Goal: Task Accomplishment & Management: Manage account settings

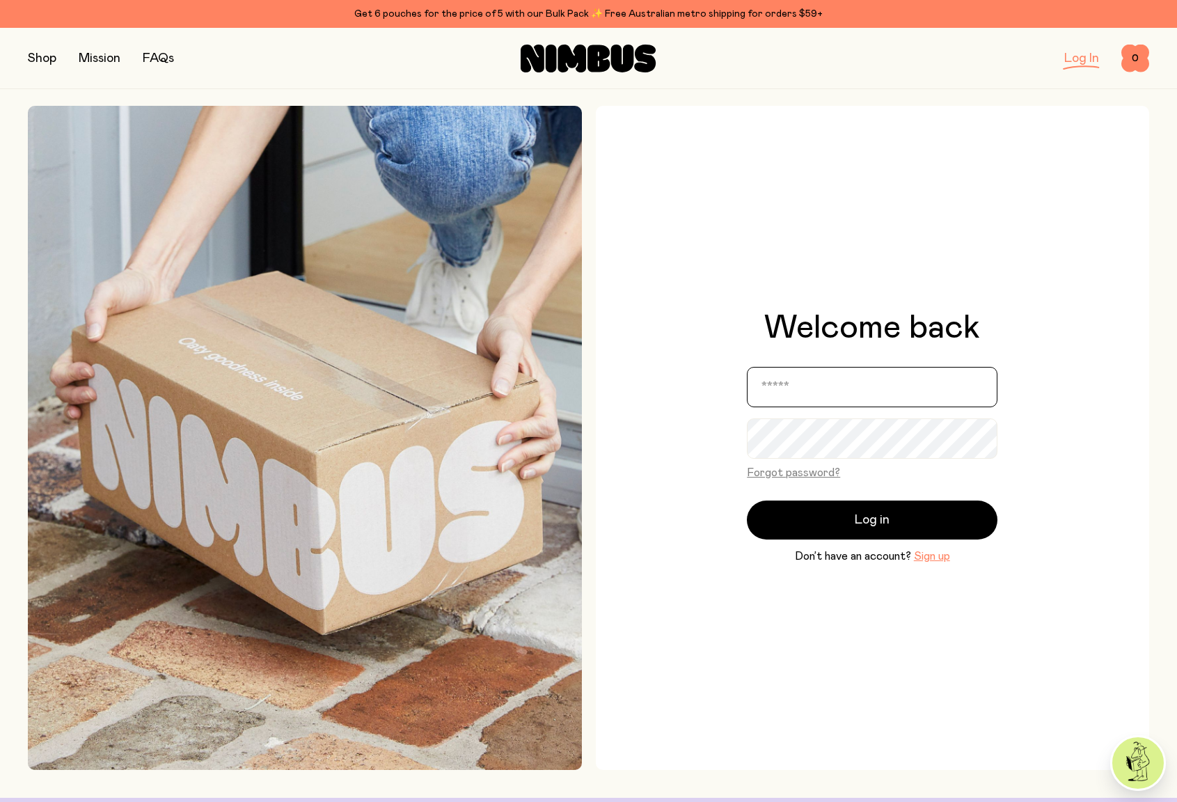
type input "**********"
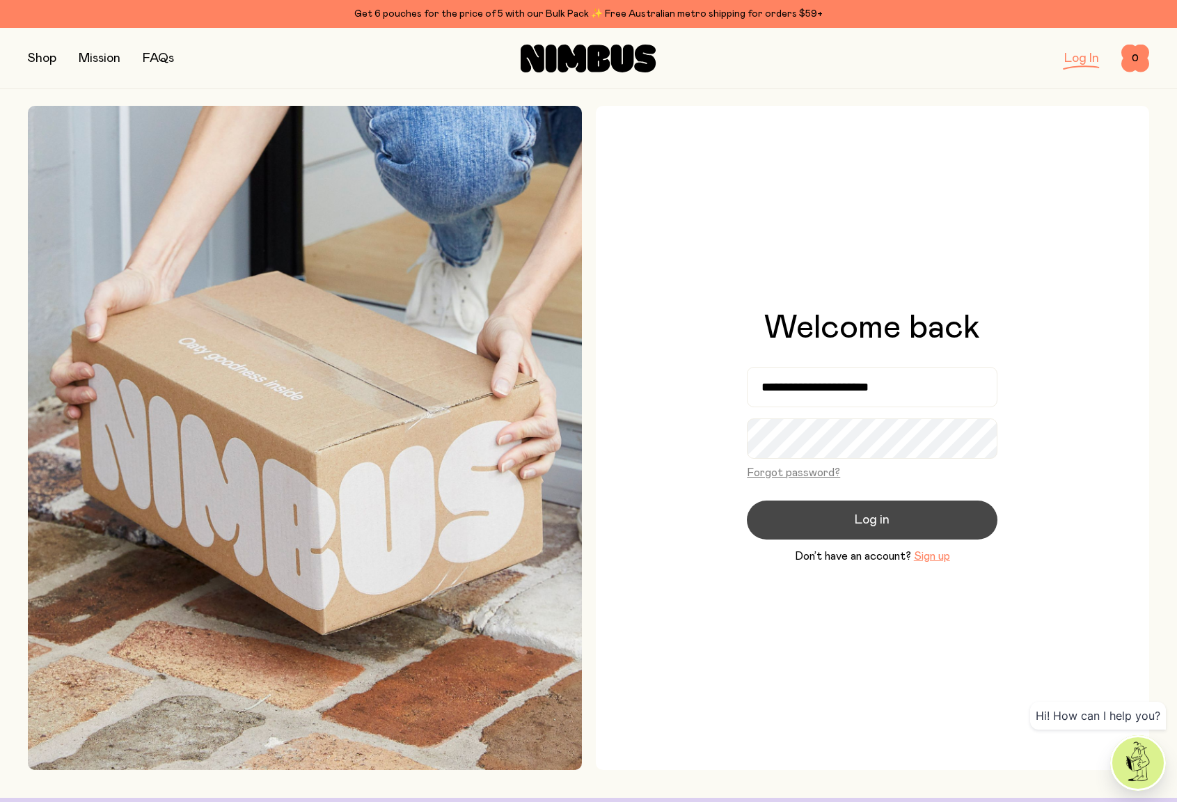
click at [852, 520] on button "Log in" at bounding box center [872, 519] width 250 height 39
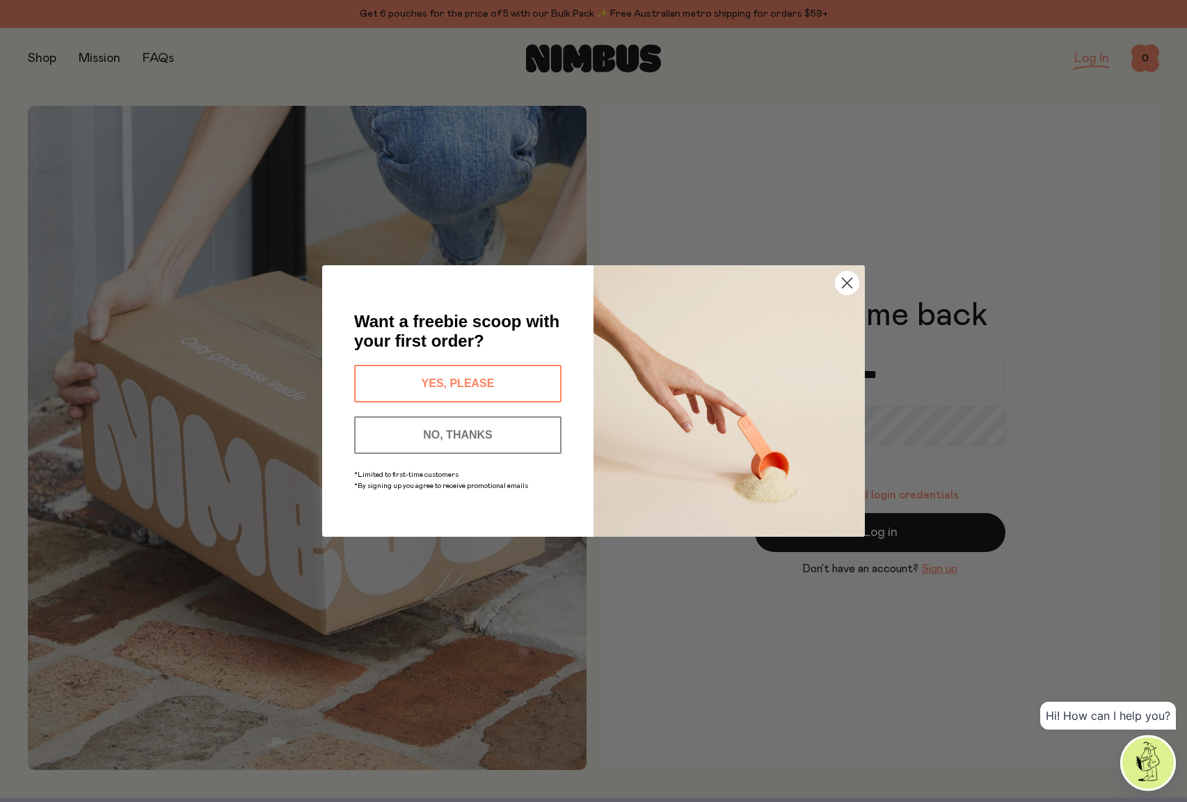
click at [431, 431] on button "NO, THANKS" at bounding box center [457, 435] width 207 height 38
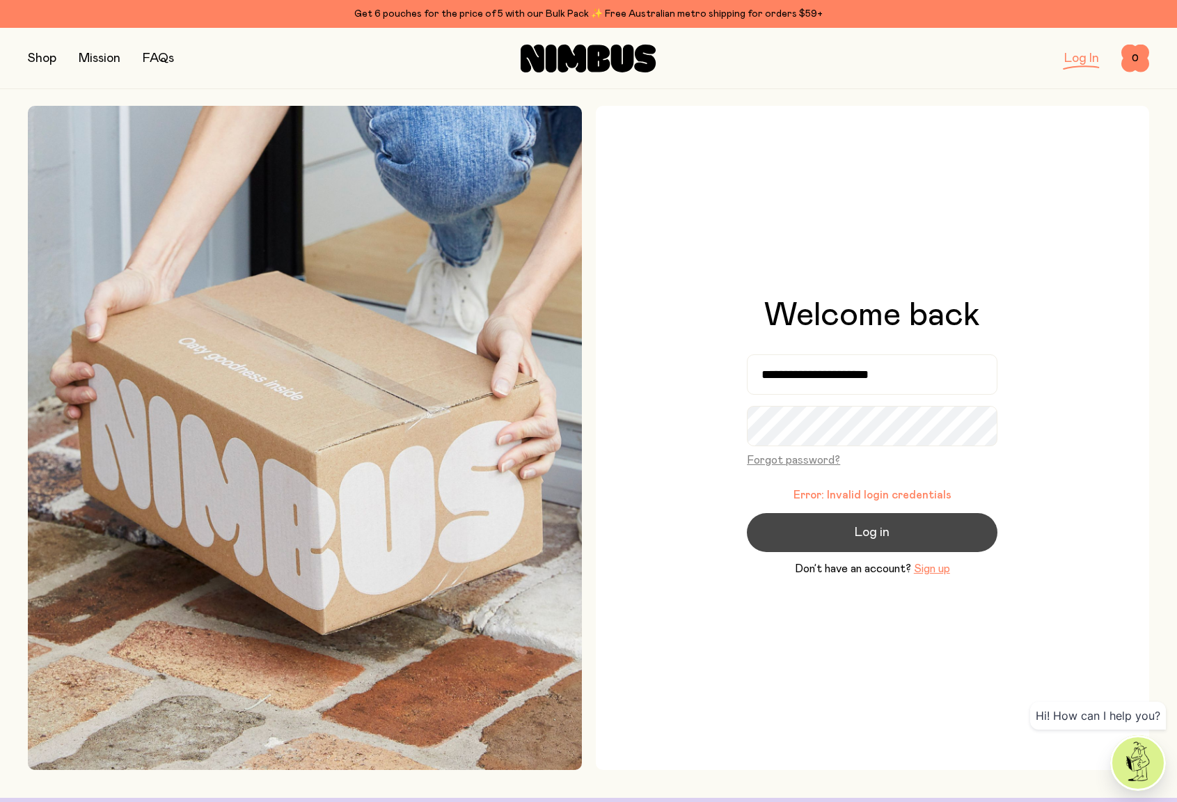
click at [879, 529] on span "Log in" at bounding box center [871, 532] width 35 height 19
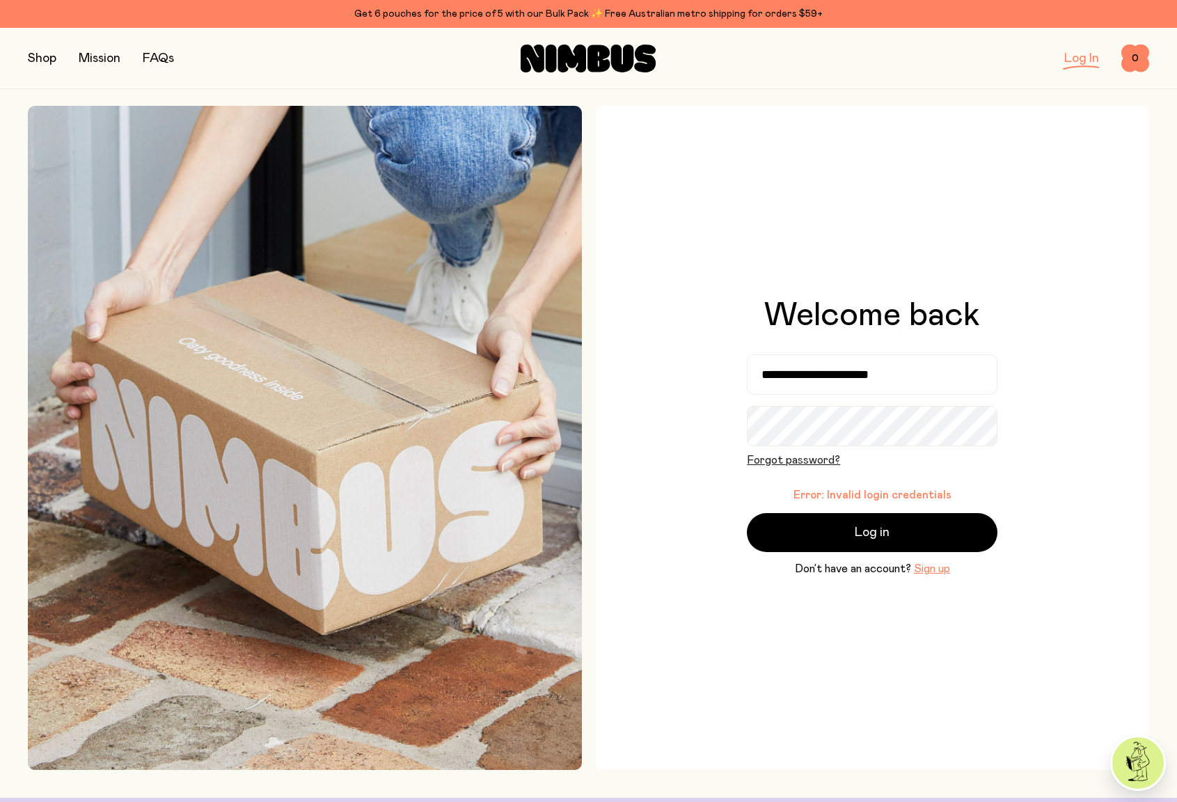
click at [820, 455] on button "Forgot password?" at bounding box center [793, 460] width 93 height 17
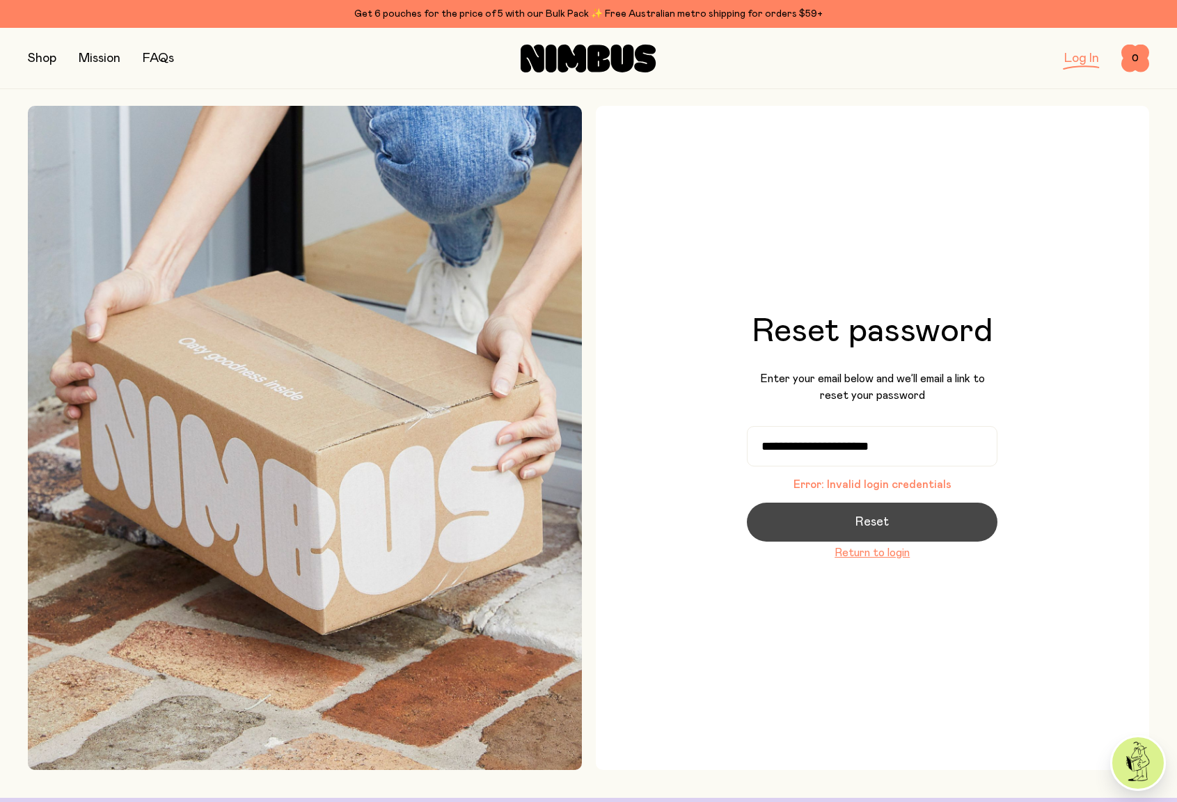
click at [873, 522] on span "Reset" at bounding box center [871, 521] width 33 height 19
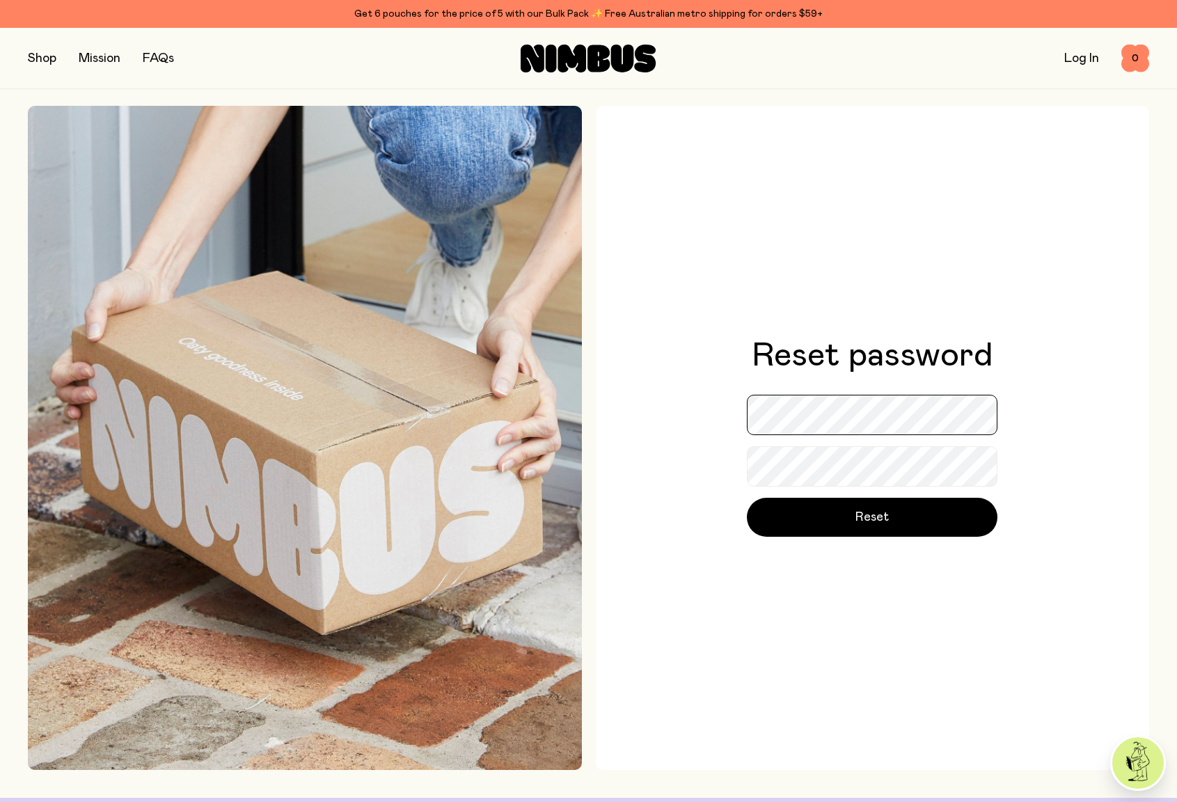
click at [684, 422] on div "Reset password Reset" at bounding box center [873, 438] width 554 height 664
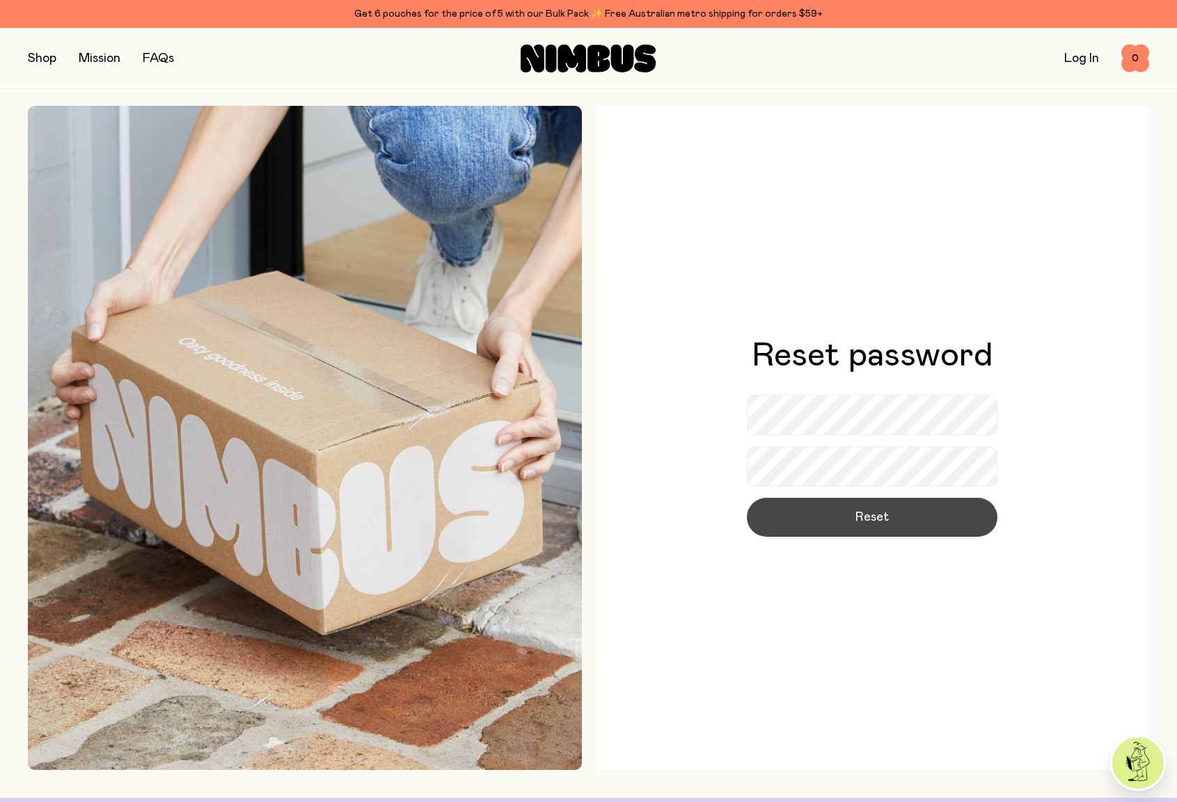
click at [779, 516] on button "Reset" at bounding box center [872, 516] width 250 height 39
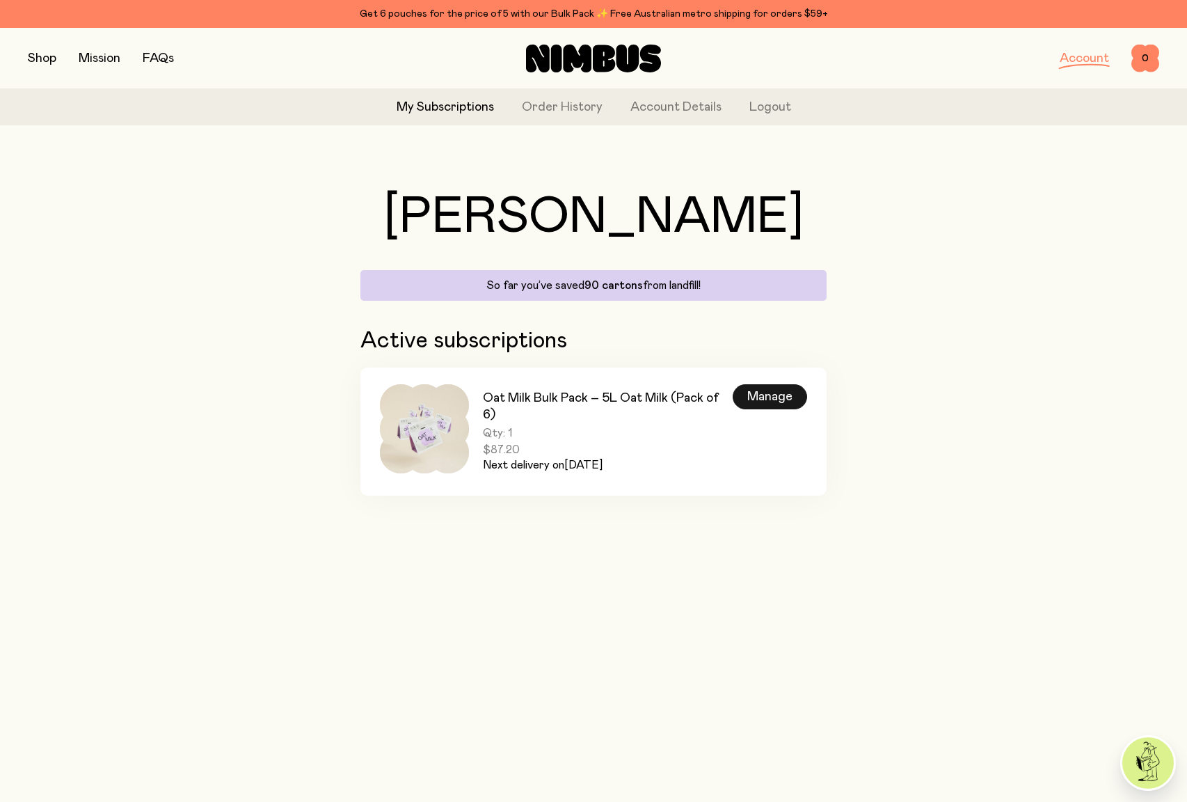
click at [765, 401] on div "Manage" at bounding box center [770, 396] width 74 height 25
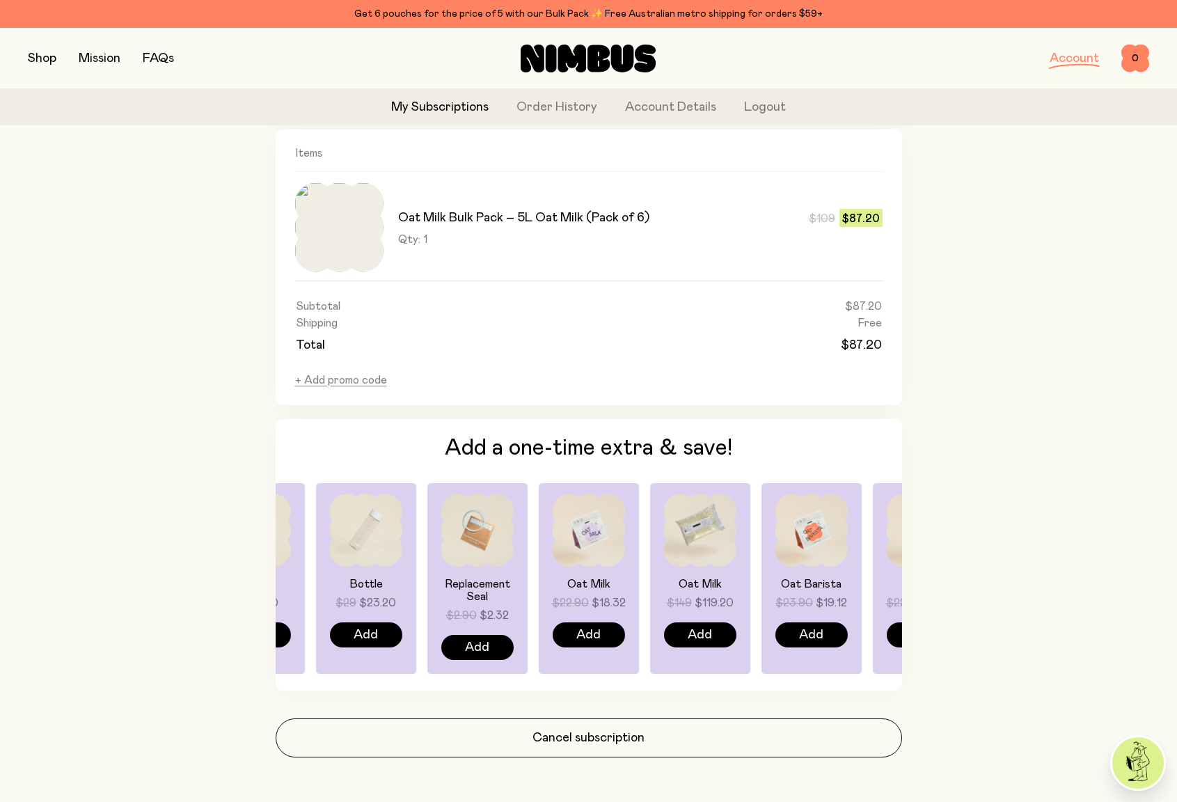
scroll to position [832, 0]
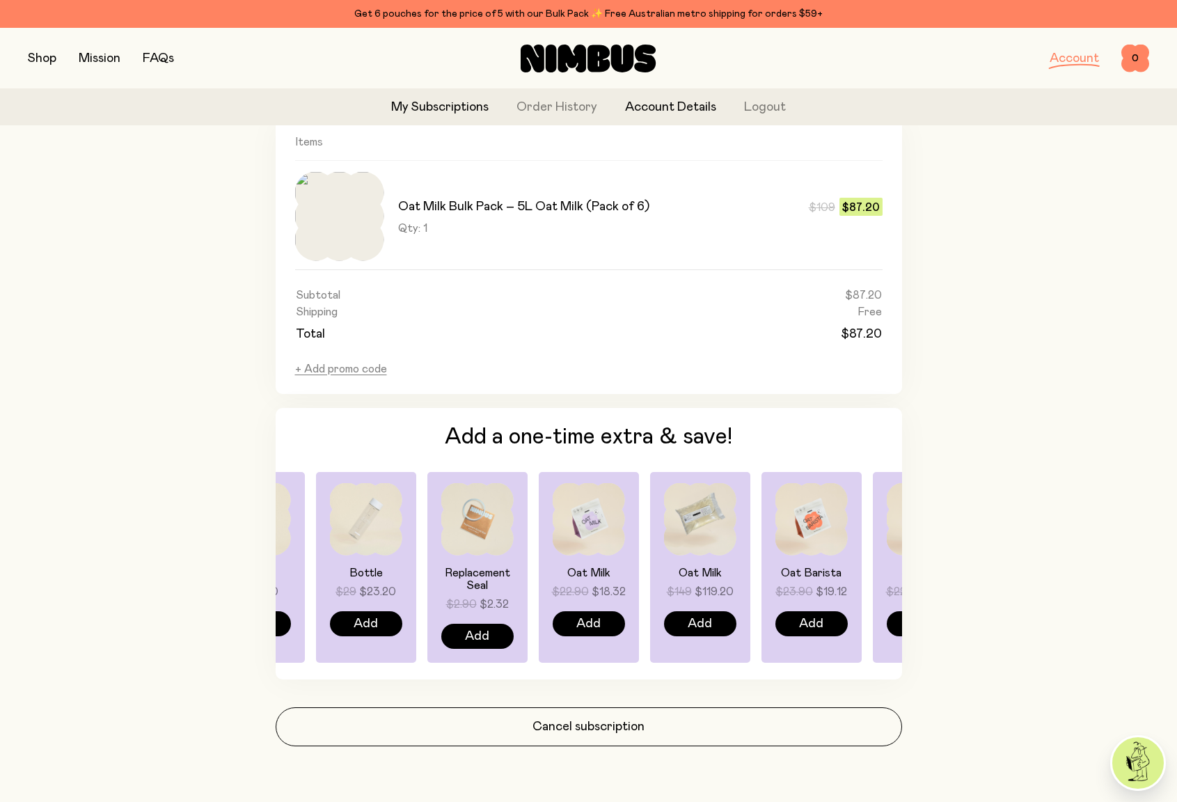
click at [673, 101] on link "Account Details" at bounding box center [670, 107] width 91 height 19
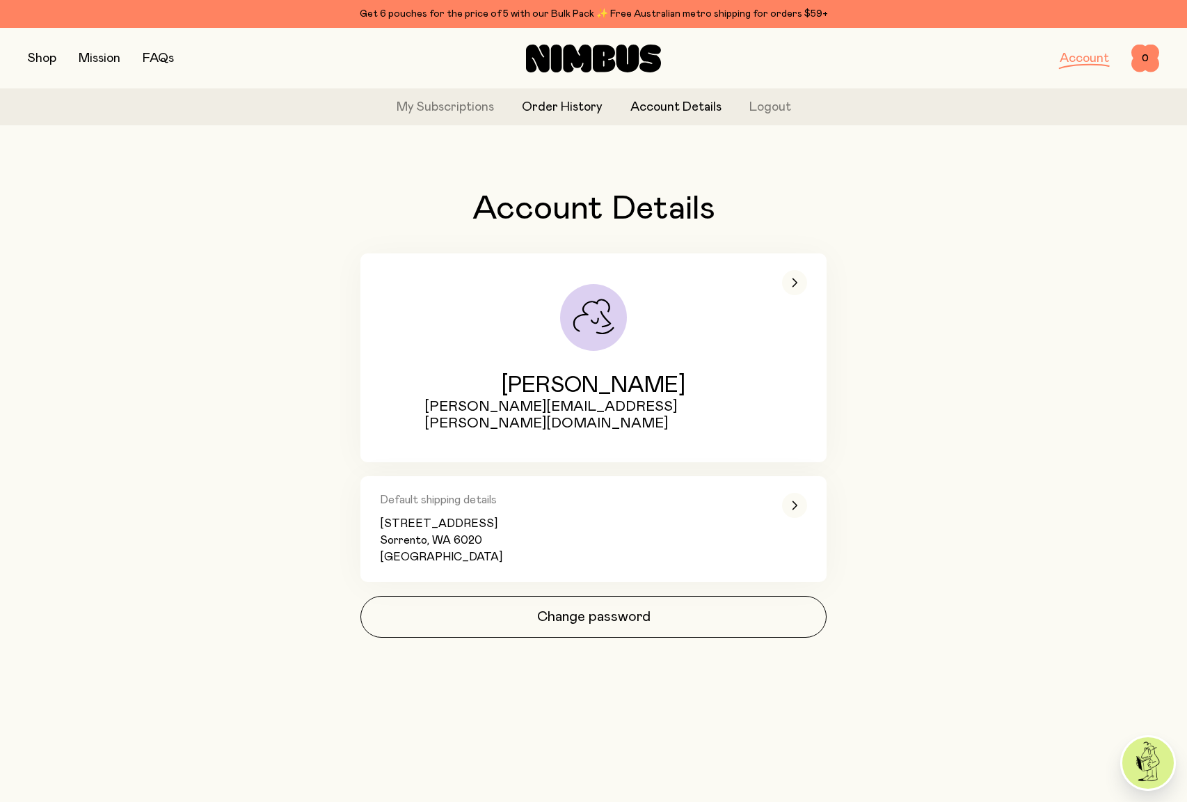
click at [564, 103] on link "Order History" at bounding box center [562, 107] width 81 height 19
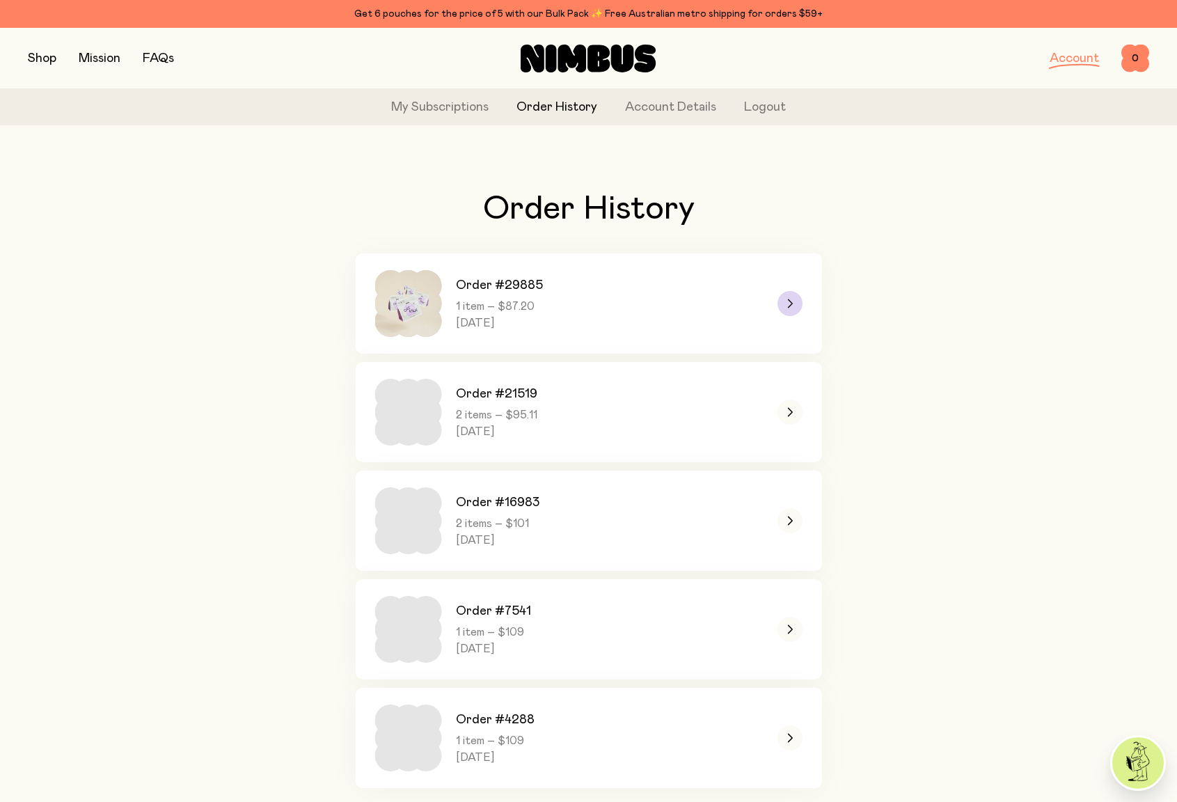
click at [800, 303] on div at bounding box center [789, 303] width 25 height 25
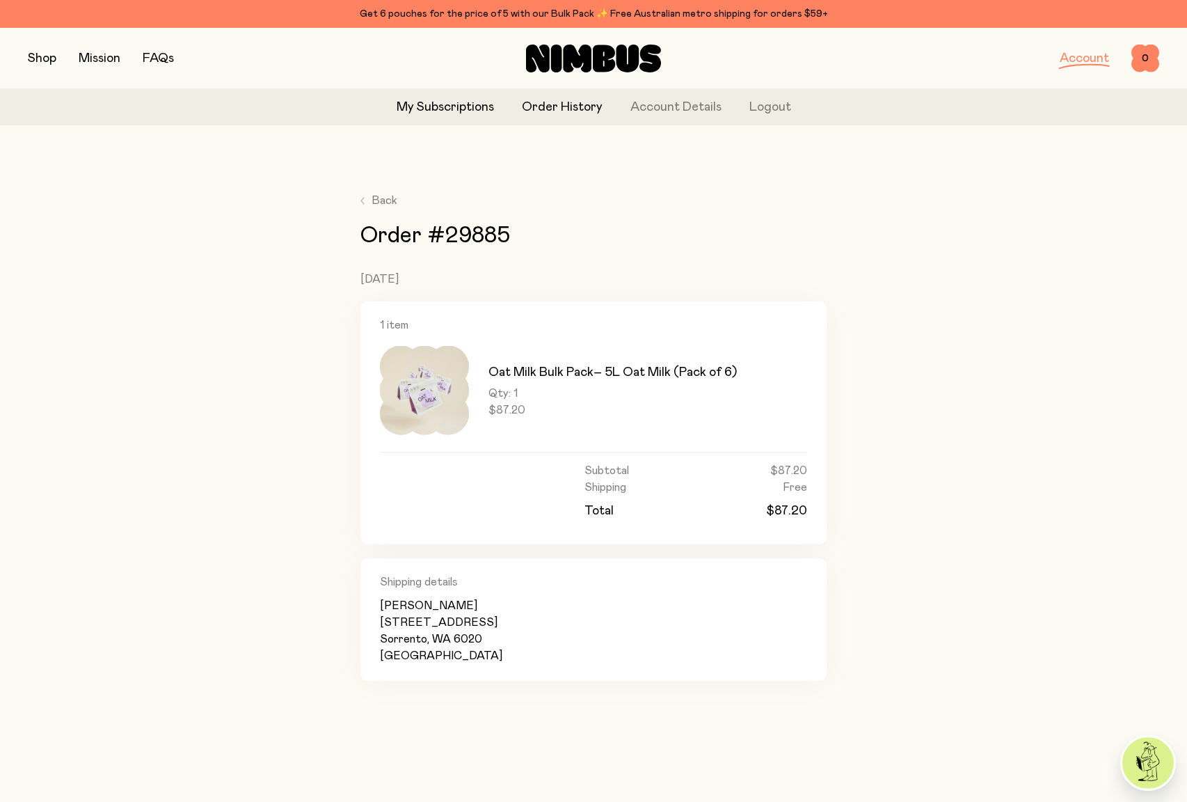
click at [470, 113] on link "My Subscriptions" at bounding box center [445, 107] width 97 height 19
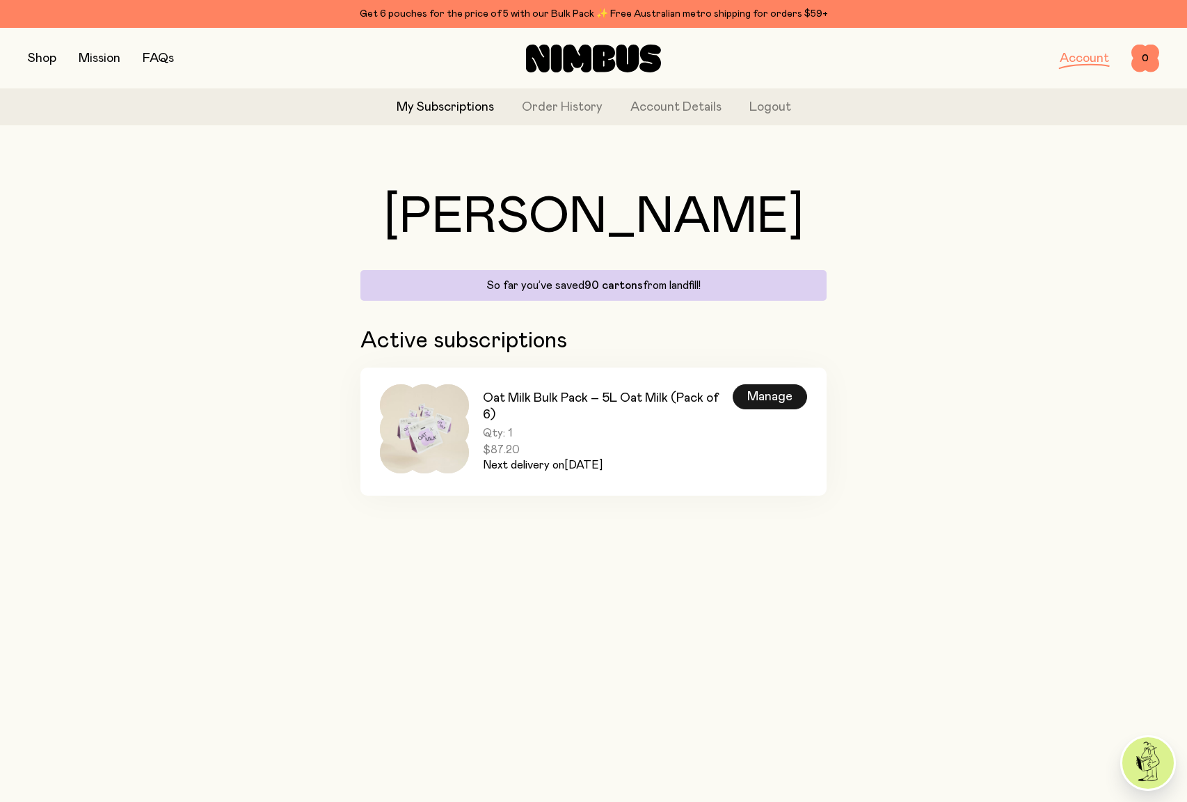
click at [785, 395] on div "Manage" at bounding box center [770, 396] width 74 height 25
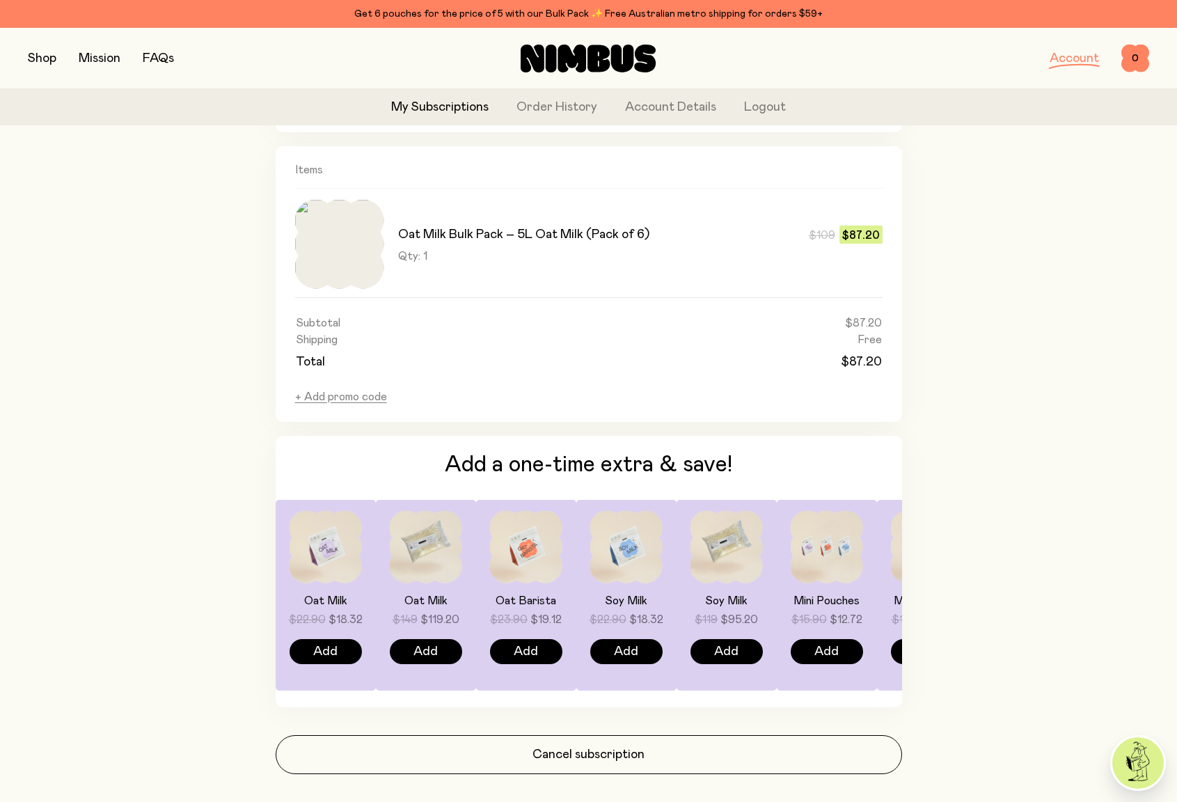
scroll to position [832, 0]
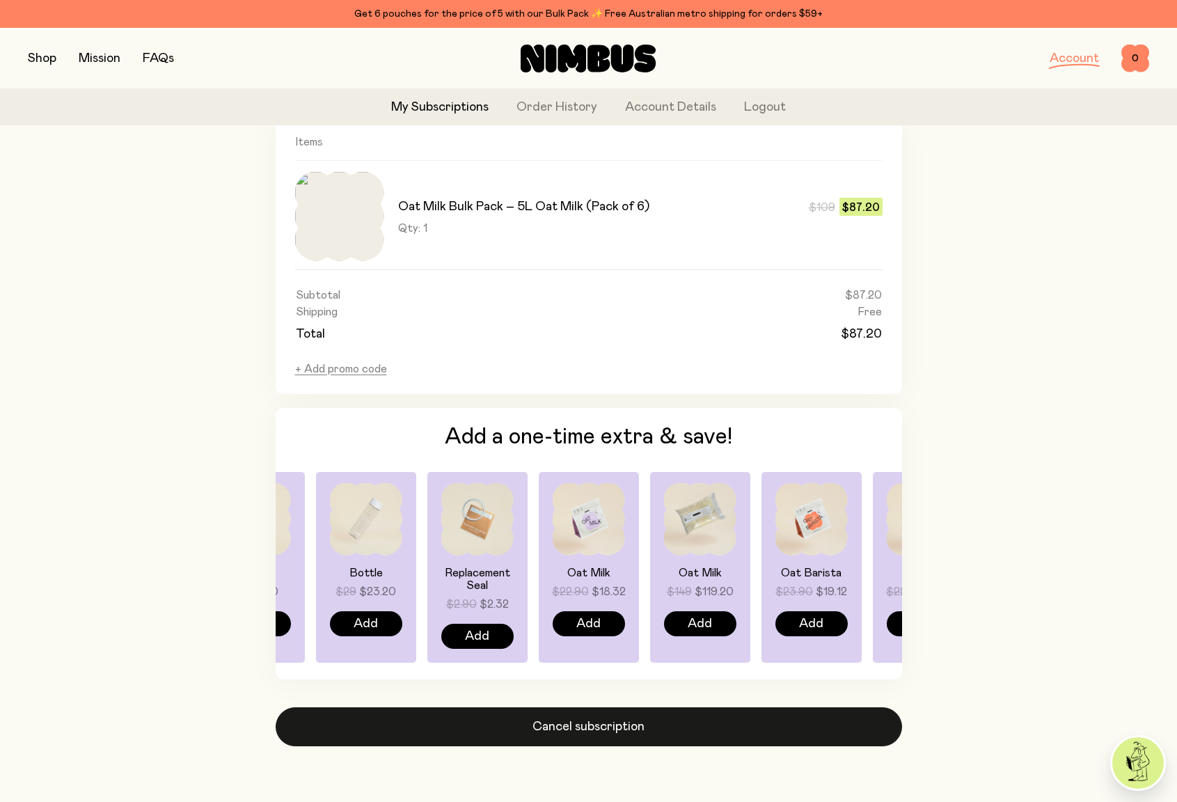
click at [584, 729] on button "Cancel subscription" at bounding box center [589, 726] width 626 height 39
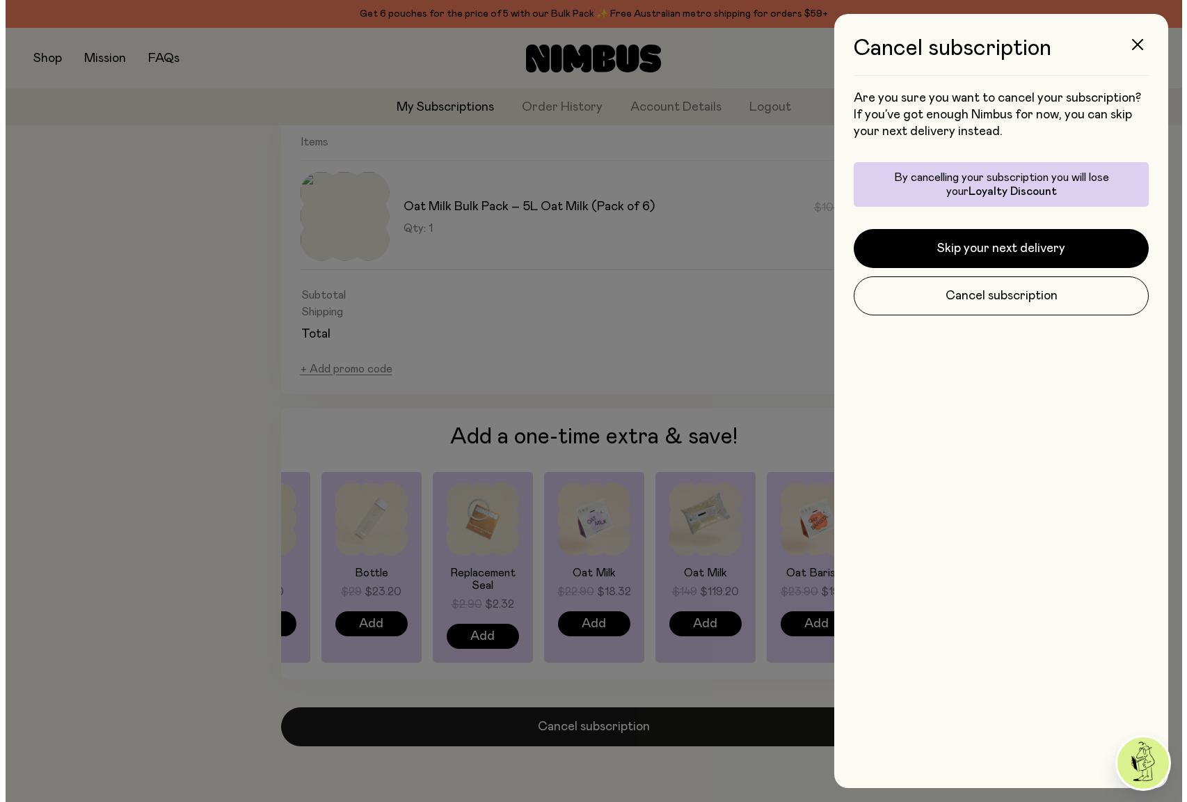
scroll to position [0, 0]
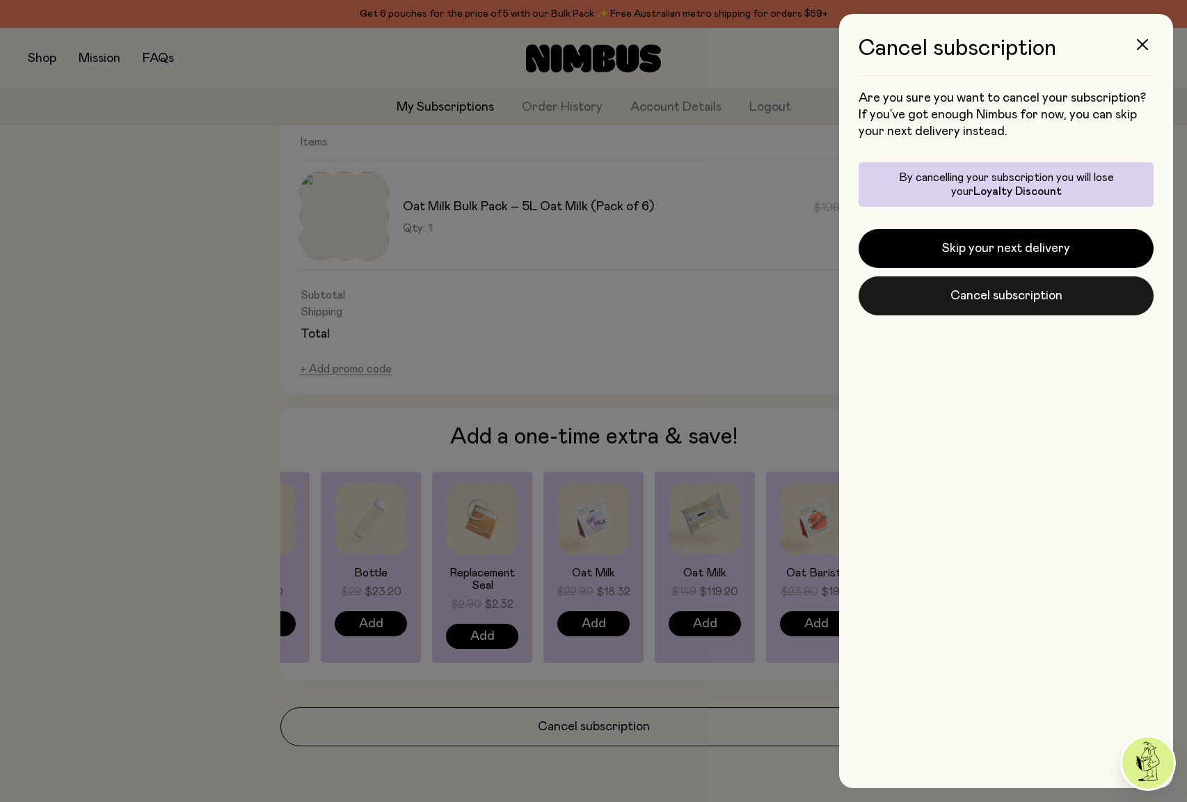
click at [1028, 289] on button "Cancel subscription" at bounding box center [1006, 295] width 295 height 39
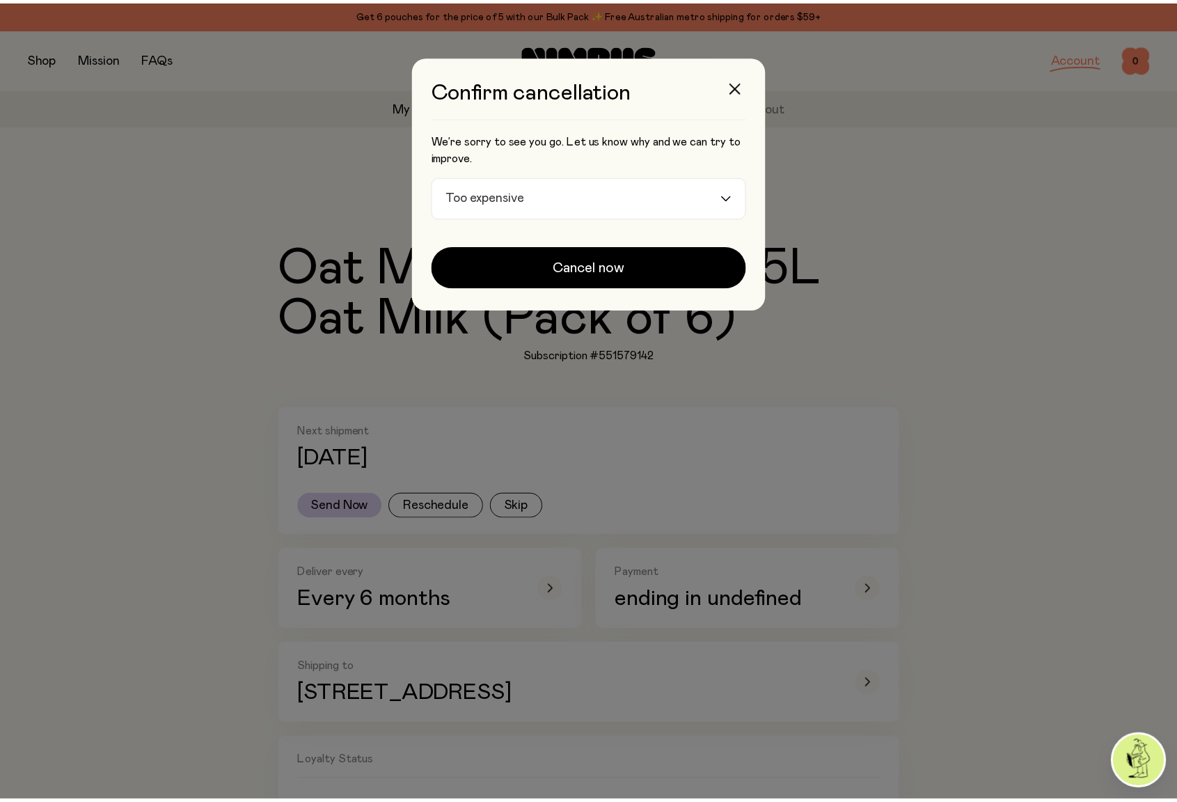
scroll to position [832, 0]
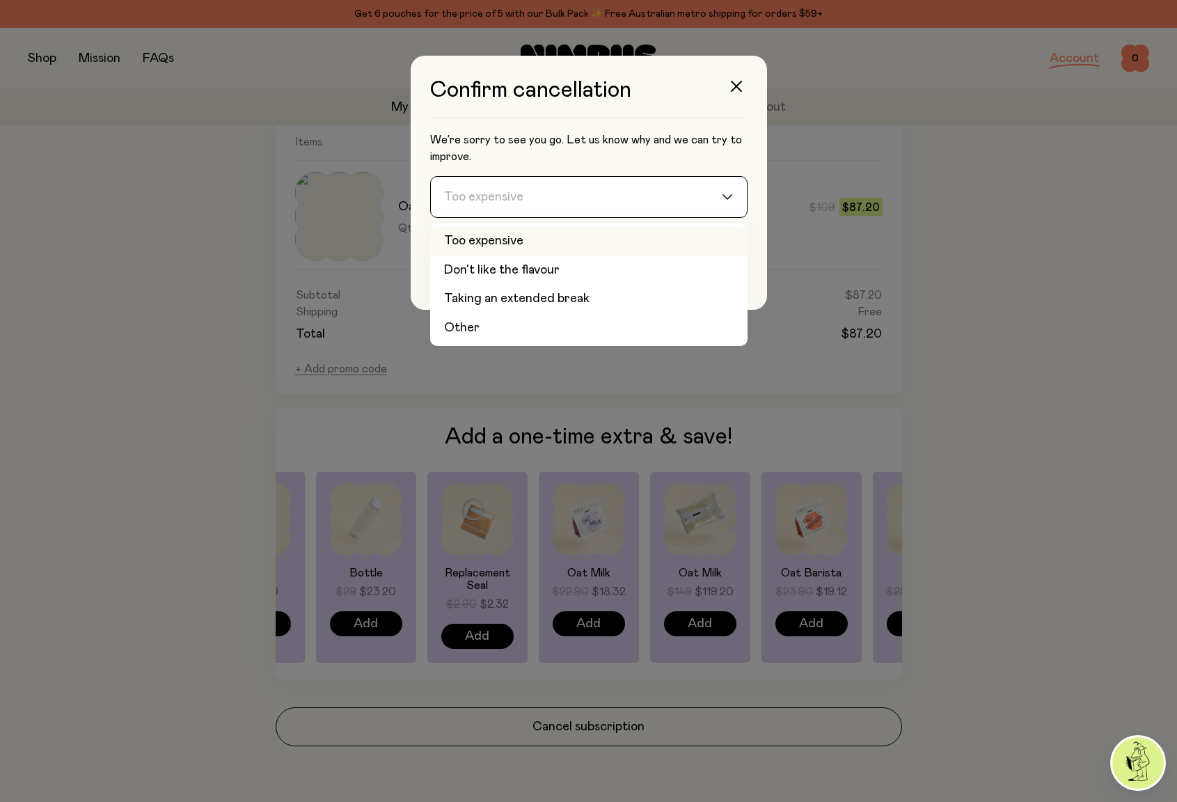
click at [729, 196] on icon "Search for option" at bounding box center [727, 197] width 8 height 4
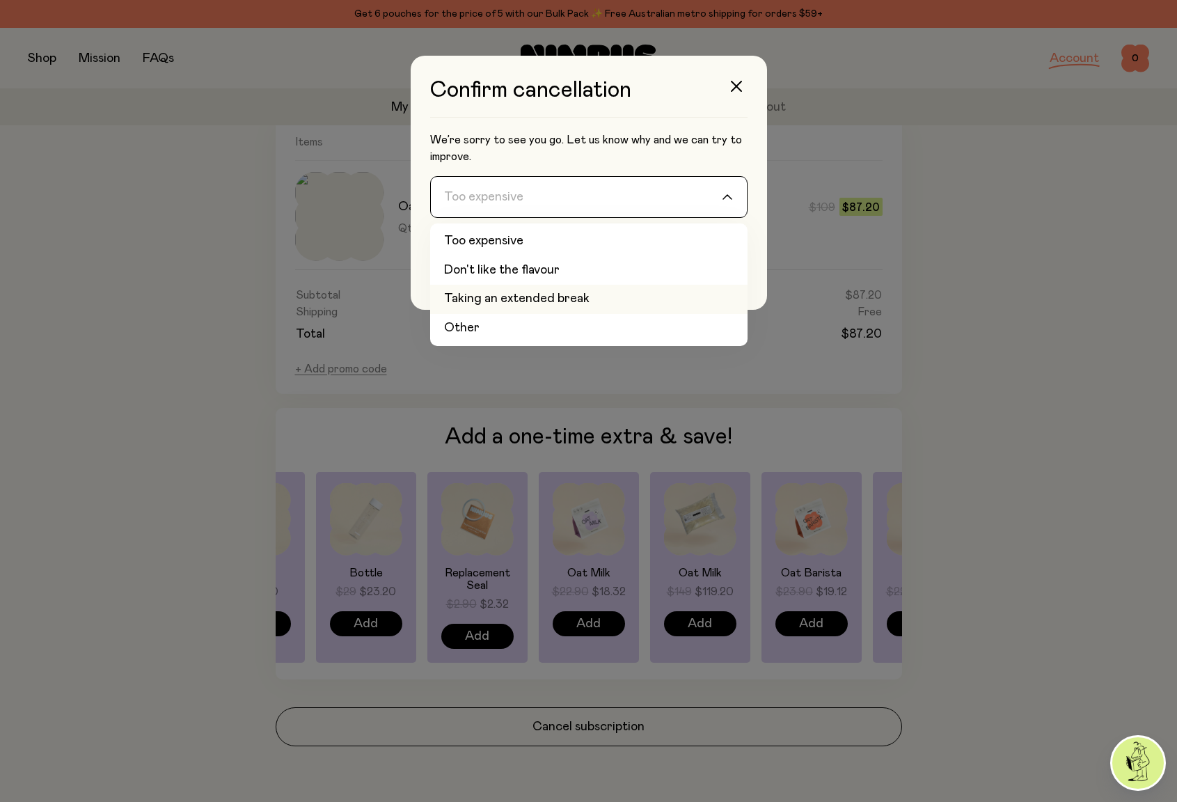
click at [563, 299] on li "Taking an extended break" at bounding box center [588, 299] width 317 height 29
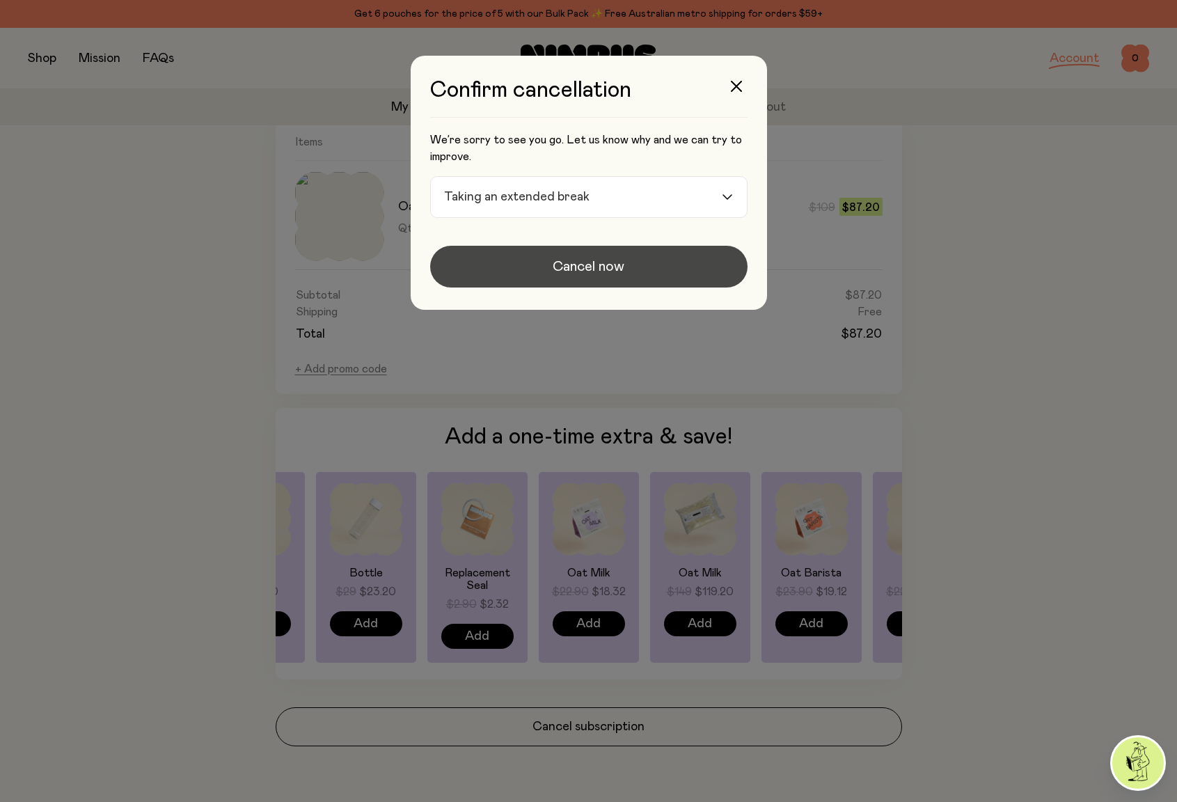
click at [601, 264] on span "Cancel now" at bounding box center [588, 266] width 72 height 19
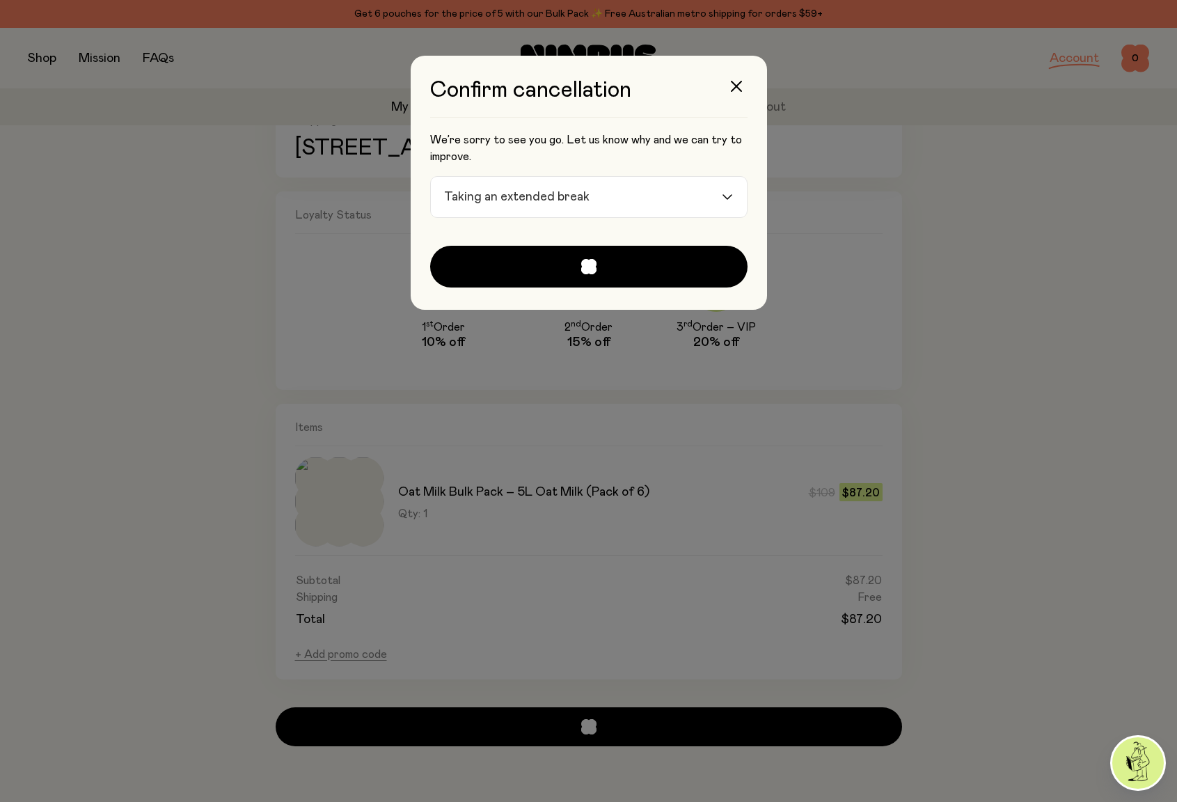
scroll to position [257, 0]
